Goal: Task Accomplishment & Management: Manage account settings

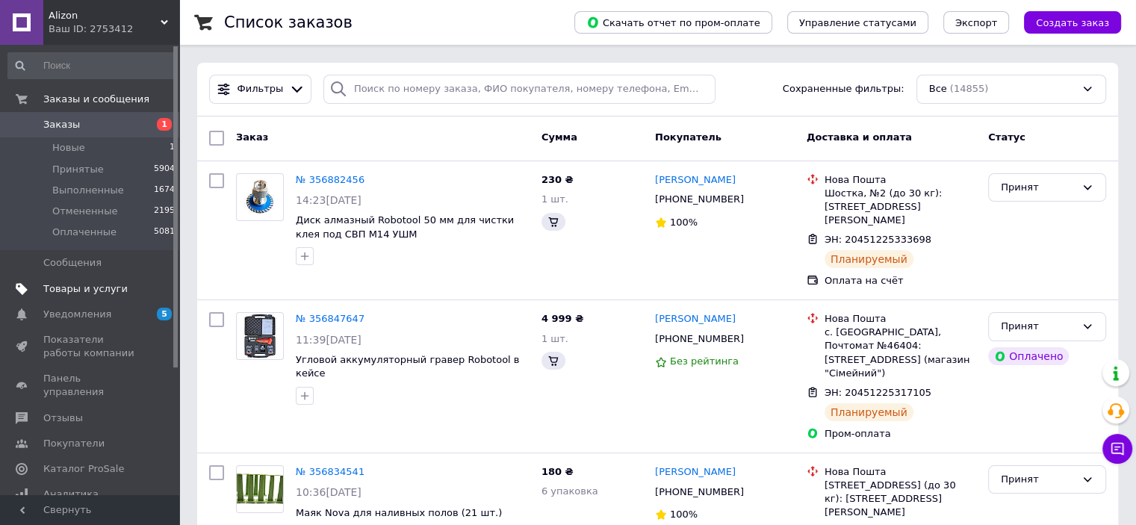
click at [77, 290] on span "Товары и услуги" at bounding box center [85, 288] width 84 height 13
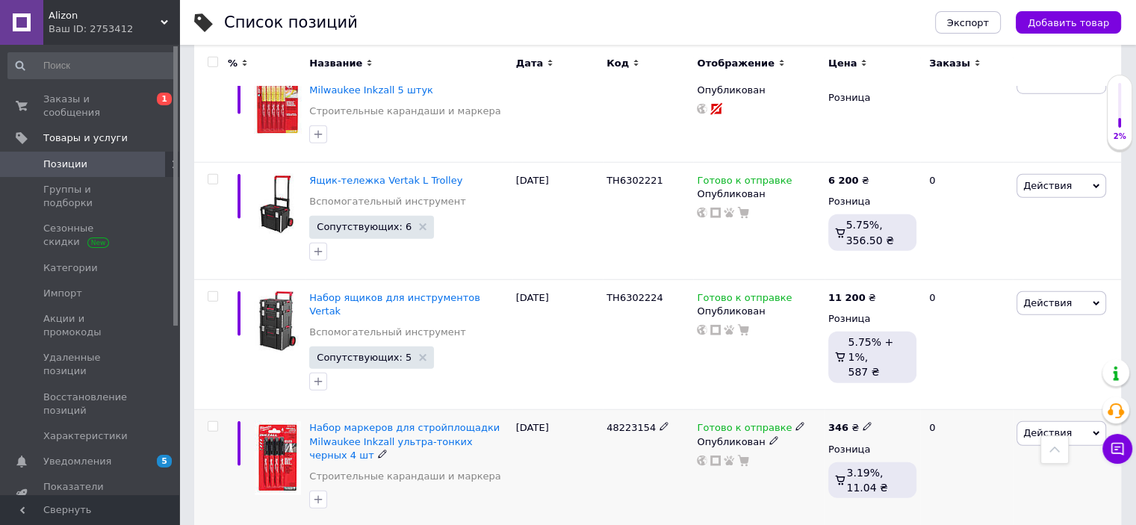
scroll to position [4171, 0]
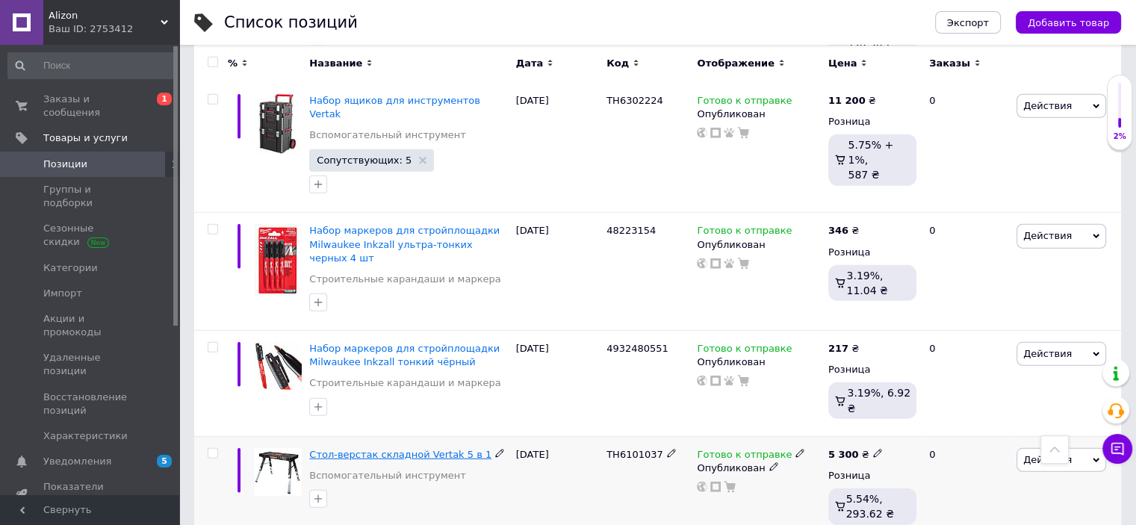
click at [365, 449] on span "Стол-верстак складной Vertak 5 в 1" at bounding box center [400, 454] width 182 height 11
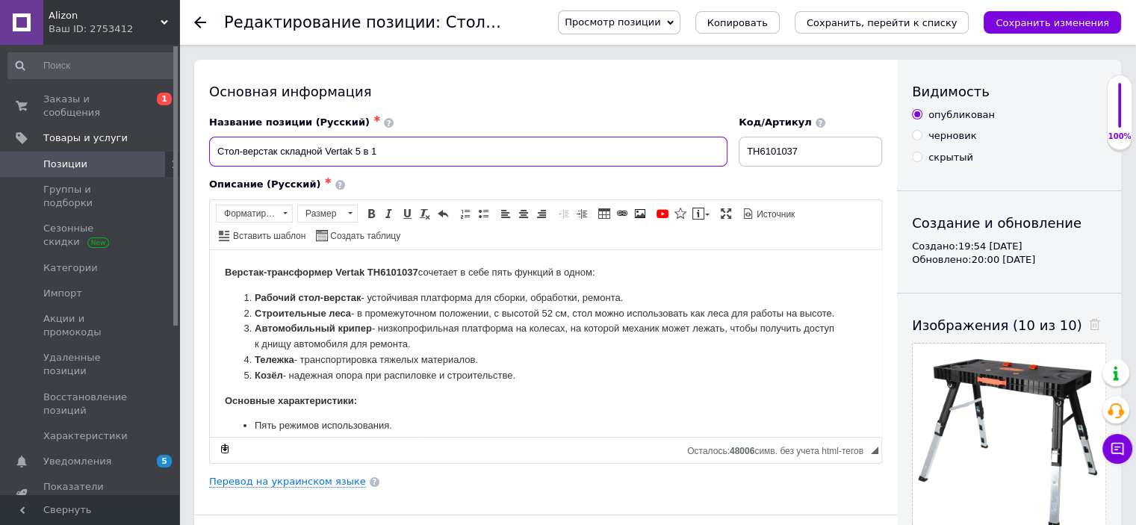
click at [321, 149] on input "Стол-верстак складной Vertak 5 в 1" at bounding box center [468, 152] width 519 height 30
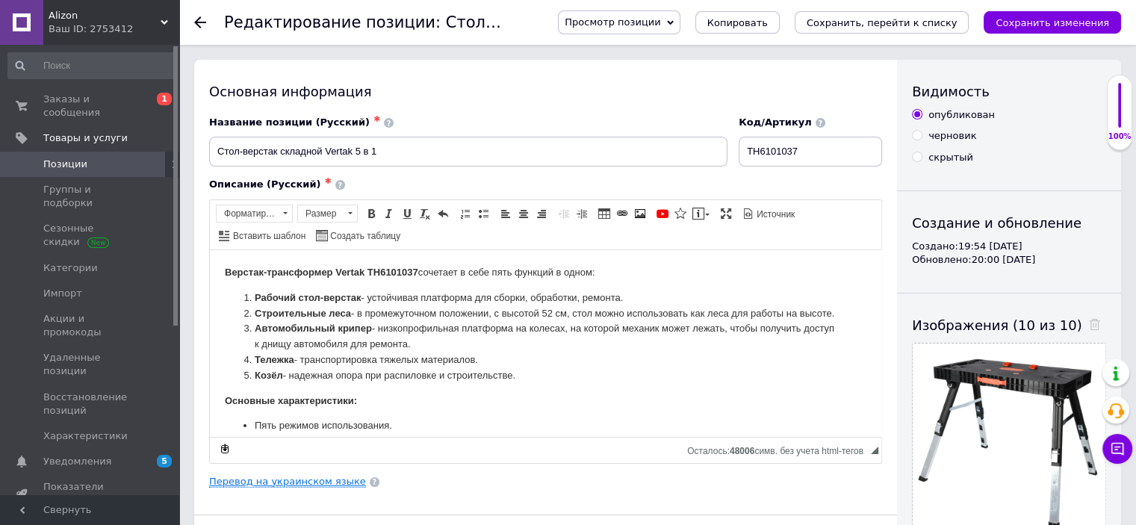
click at [279, 481] on link "Перевод на украинском языке" at bounding box center [287, 482] width 157 height 12
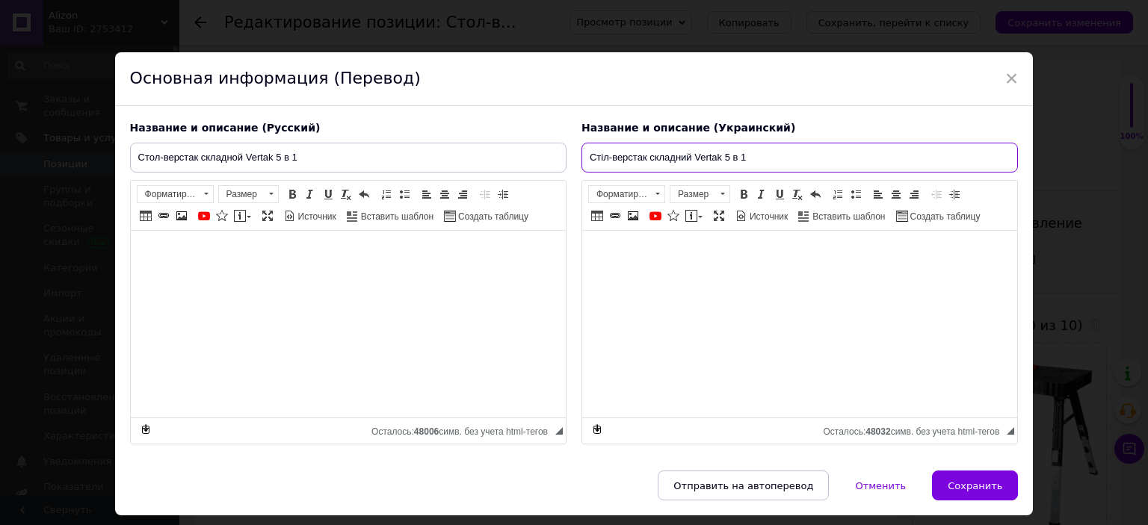
drag, startPoint x: 687, startPoint y: 156, endPoint x: 647, endPoint y: 166, distance: 41.5
click at [647, 166] on input "Стіл-верстак складний Vertak 5 в 1" at bounding box center [799, 158] width 436 height 30
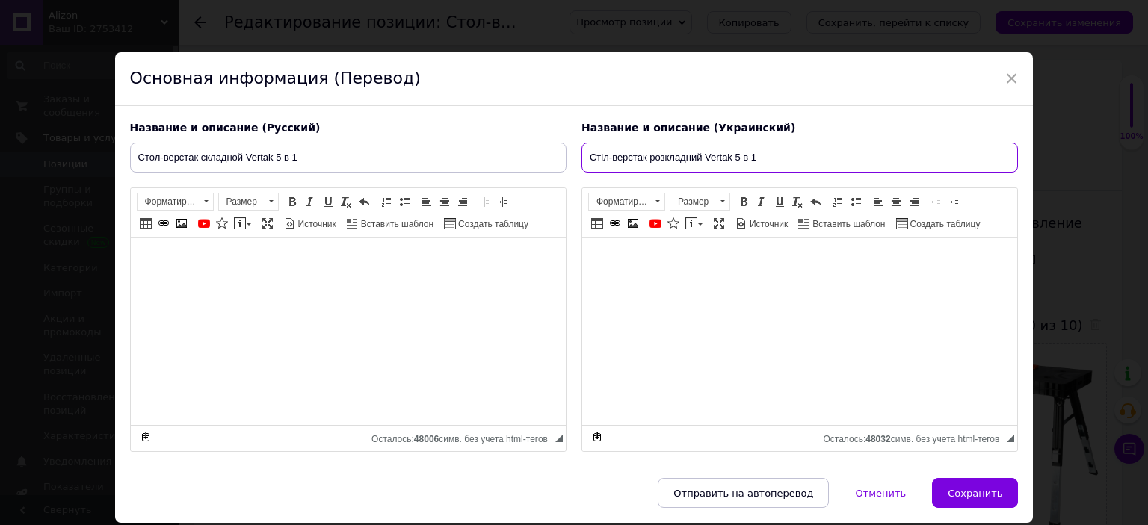
type input "Стіл-верстак розкладний Vertak 5 в 1"
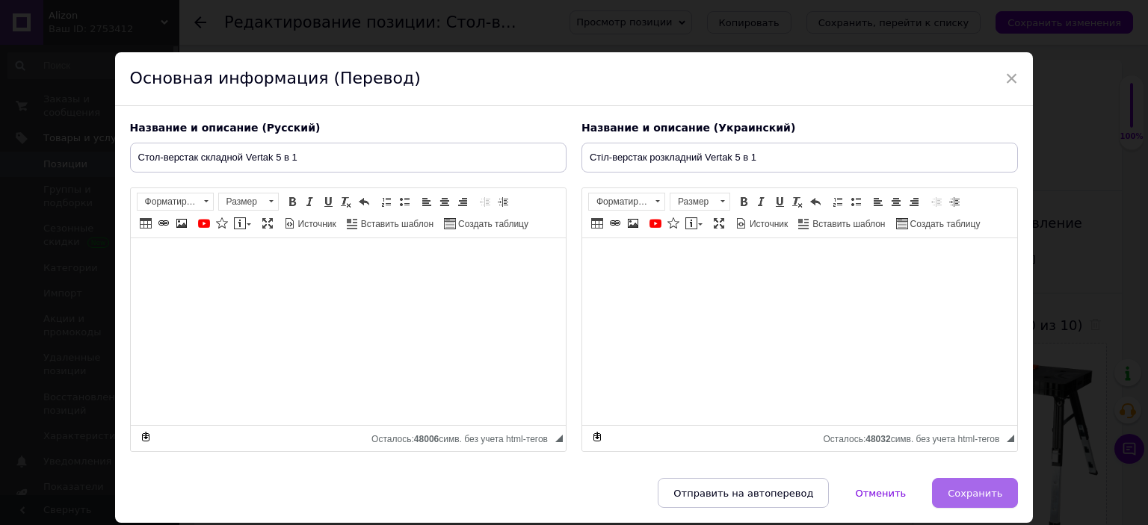
click at [969, 491] on span "Сохранить" at bounding box center [974, 493] width 55 height 11
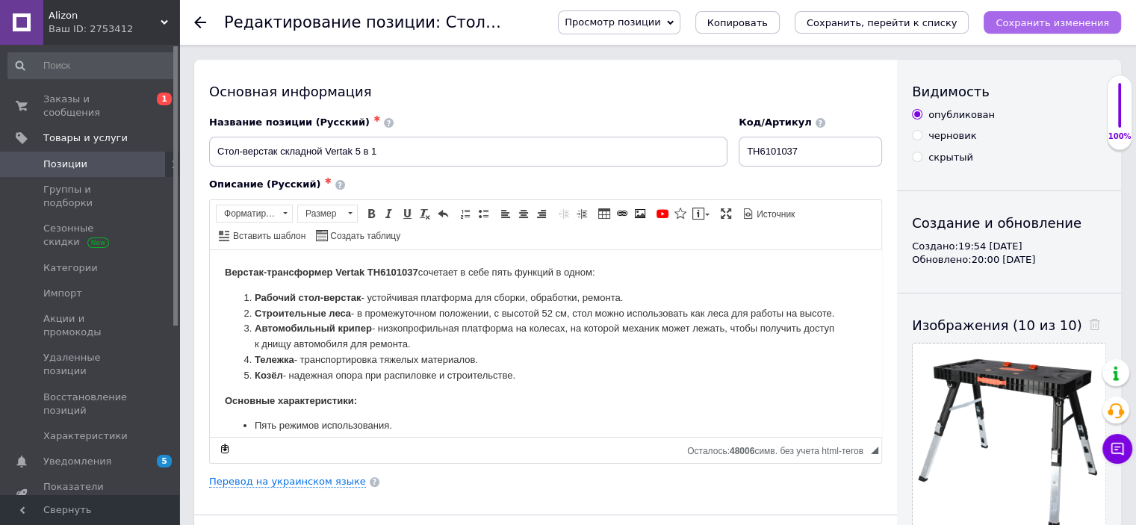
click at [1020, 24] on icon "Сохранить изменения" at bounding box center [1053, 22] width 114 height 11
